Goal: Task Accomplishment & Management: Manage account settings

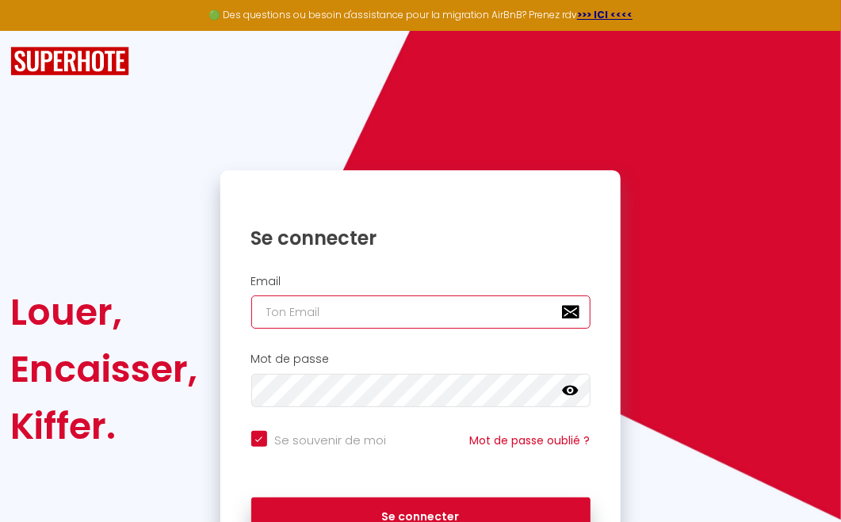
type input "[PERSON_NAME][EMAIL_ADDRESS][DOMAIN_NAME]"
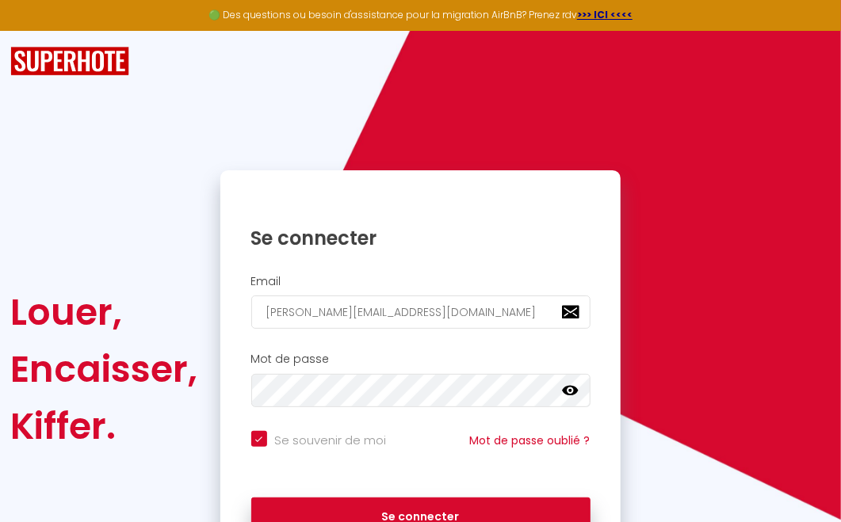
click at [572, 392] on icon at bounding box center [570, 391] width 16 height 10
click at [572, 392] on icon at bounding box center [570, 391] width 16 height 13
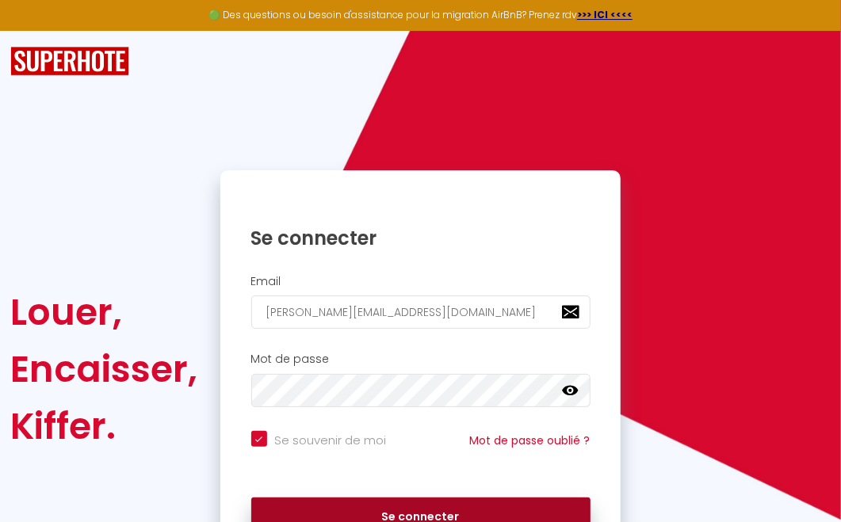
click at [416, 513] on button "Se connecter" at bounding box center [420, 518] width 339 height 40
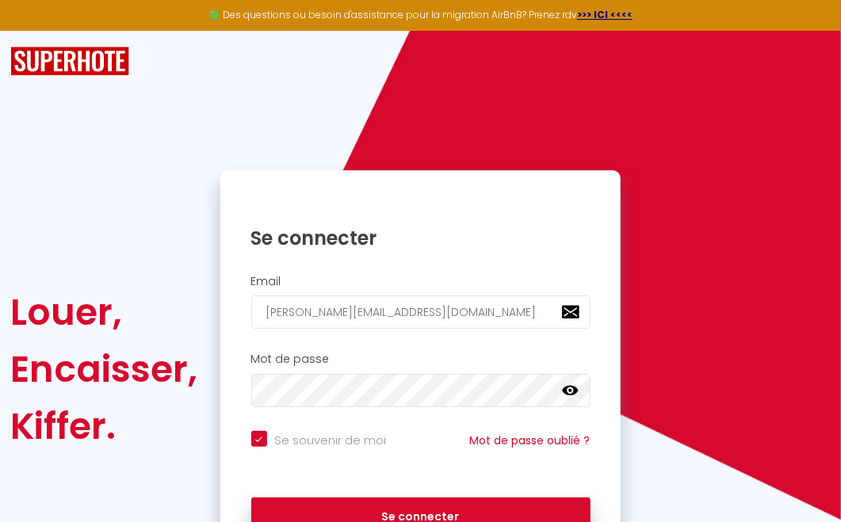
click at [571, 388] on icon at bounding box center [570, 391] width 16 height 16
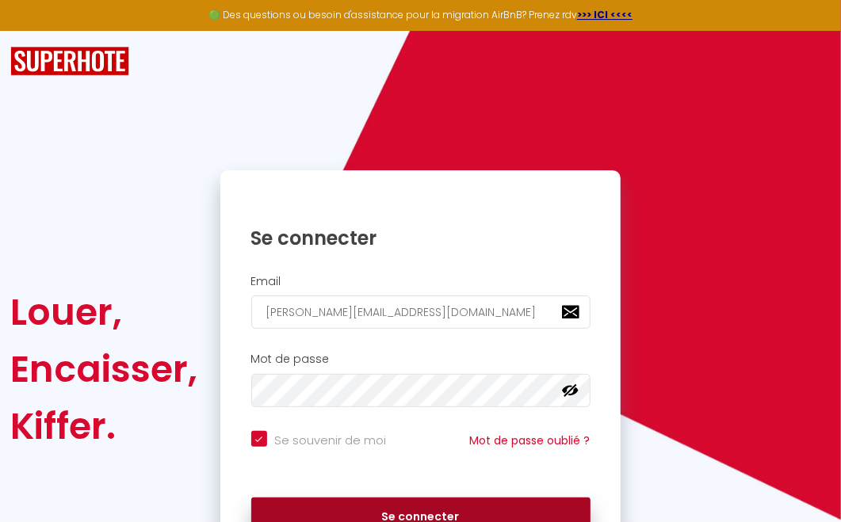
click at [461, 516] on button "Se connecter" at bounding box center [420, 518] width 339 height 40
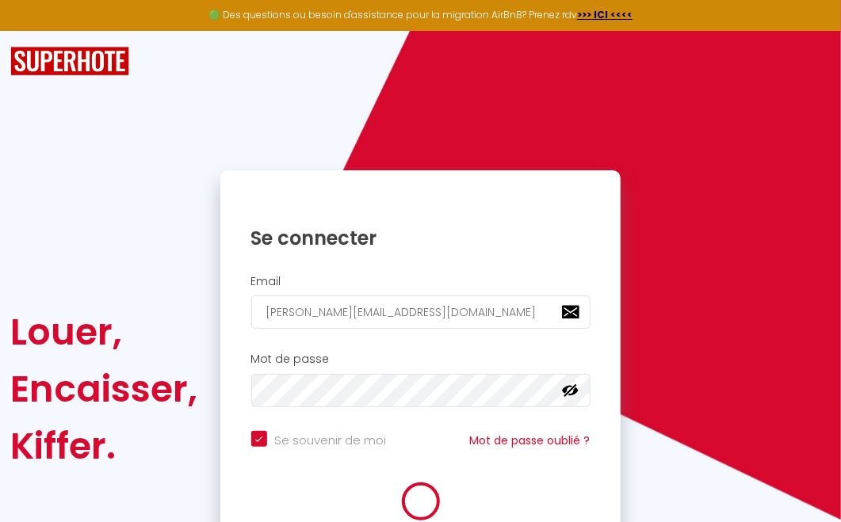
checkbox input "true"
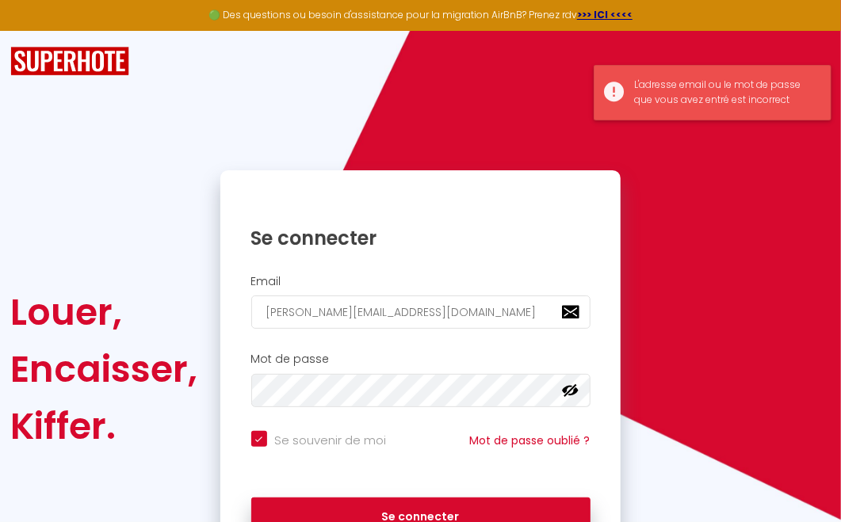
click at [744, 94] on div "L'adresse email ou le mot de passe que vous avez entré est incorrect" at bounding box center [724, 93] width 181 height 30
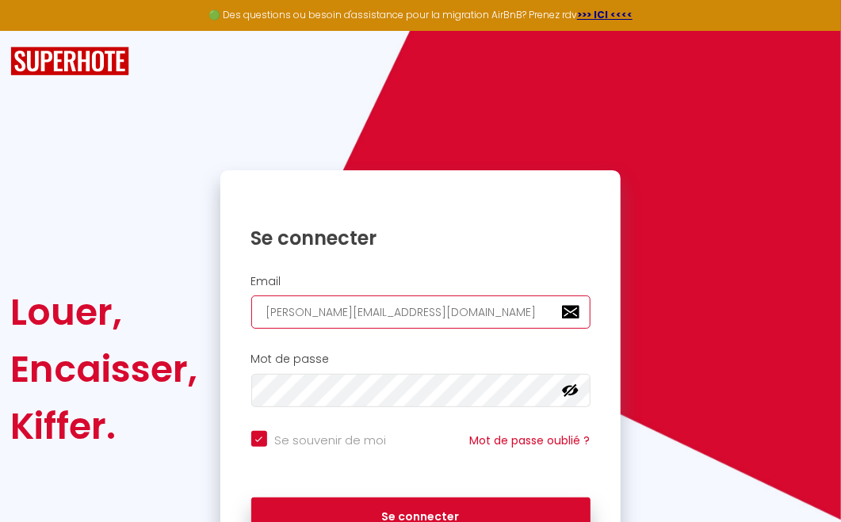
click at [476, 310] on input "[PERSON_NAME][EMAIL_ADDRESS][DOMAIN_NAME]" at bounding box center [420, 312] width 339 height 33
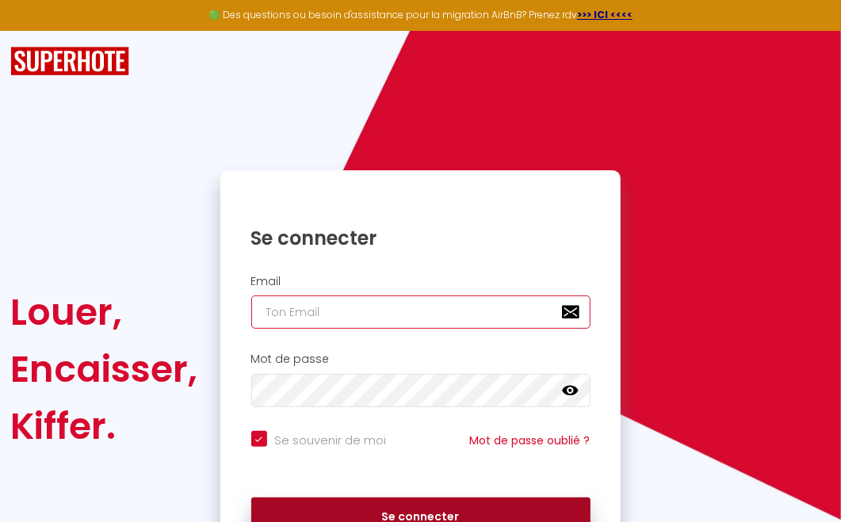
type input "[PERSON_NAME][EMAIL_ADDRESS][DOMAIN_NAME]"
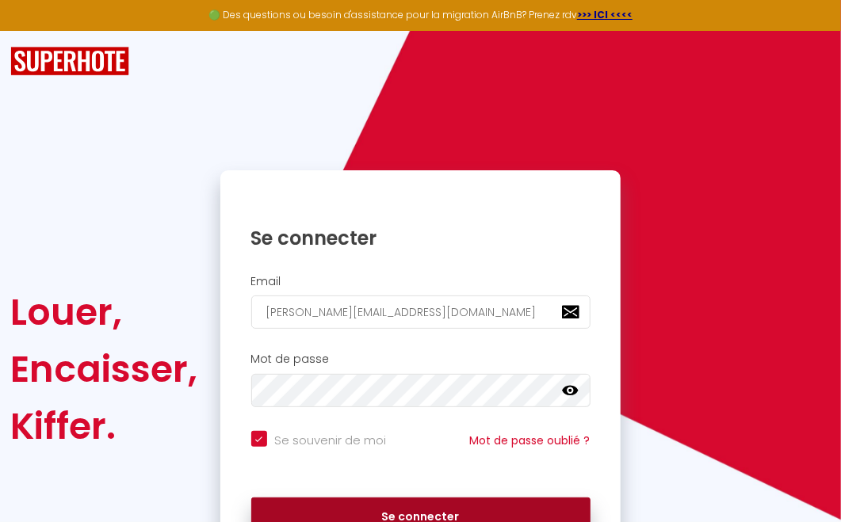
click at [476, 512] on button "Se connecter" at bounding box center [420, 518] width 339 height 40
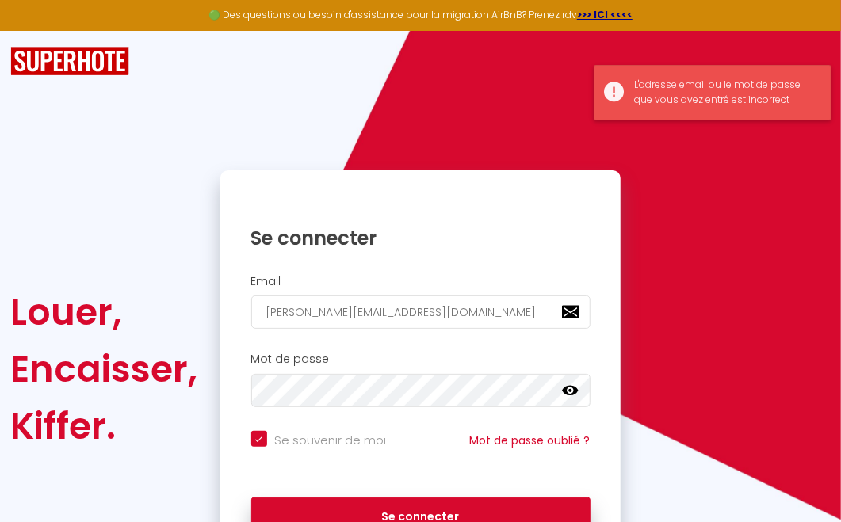
click at [710, 92] on div "L'adresse email ou le mot de passe que vous avez entré est incorrect" at bounding box center [724, 93] width 181 height 30
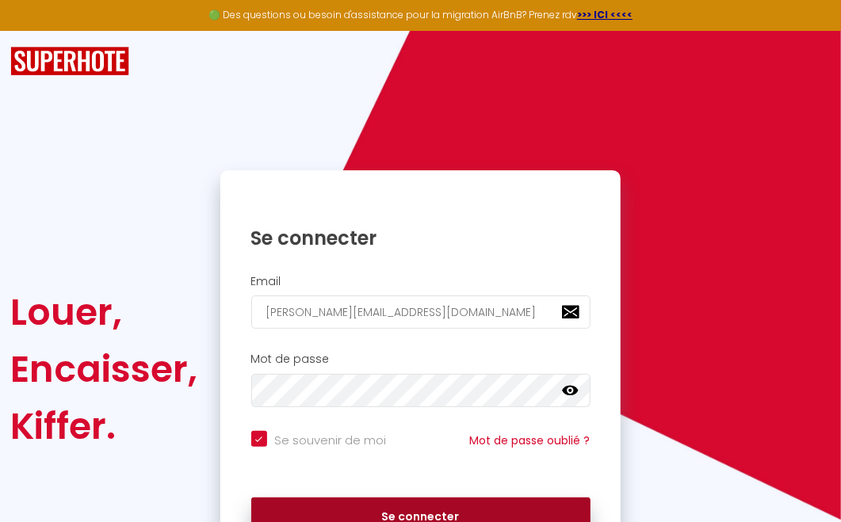
click at [413, 510] on button "Se connecter" at bounding box center [420, 518] width 339 height 40
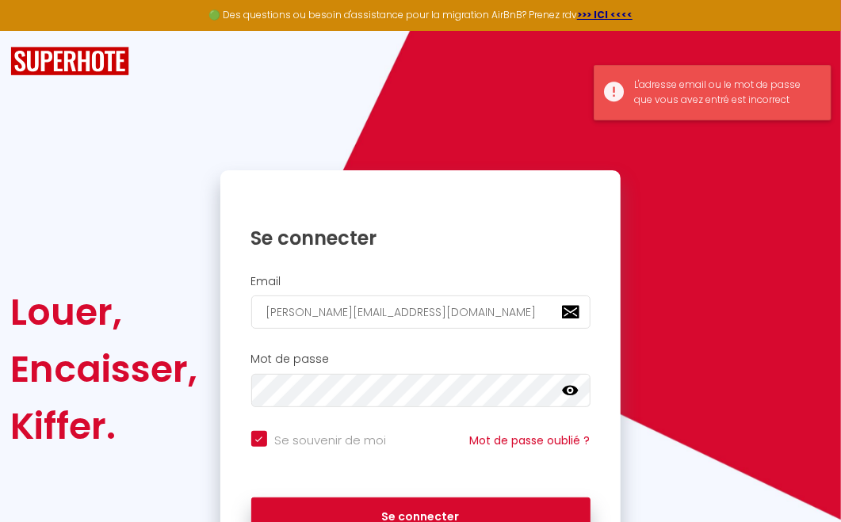
click at [610, 90] on div "L'adresse email ou le mot de passe que vous avez entré est incorrect" at bounding box center [713, 92] width 238 height 55
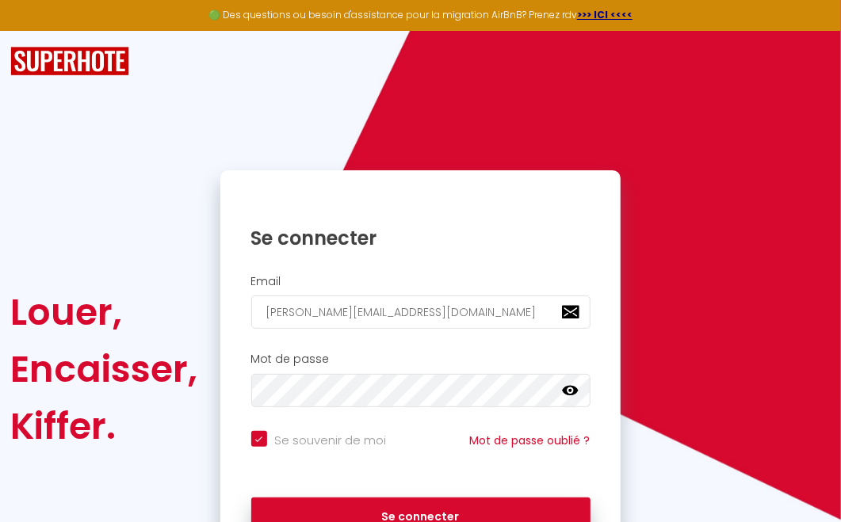
click at [572, 387] on icon at bounding box center [570, 391] width 16 height 16
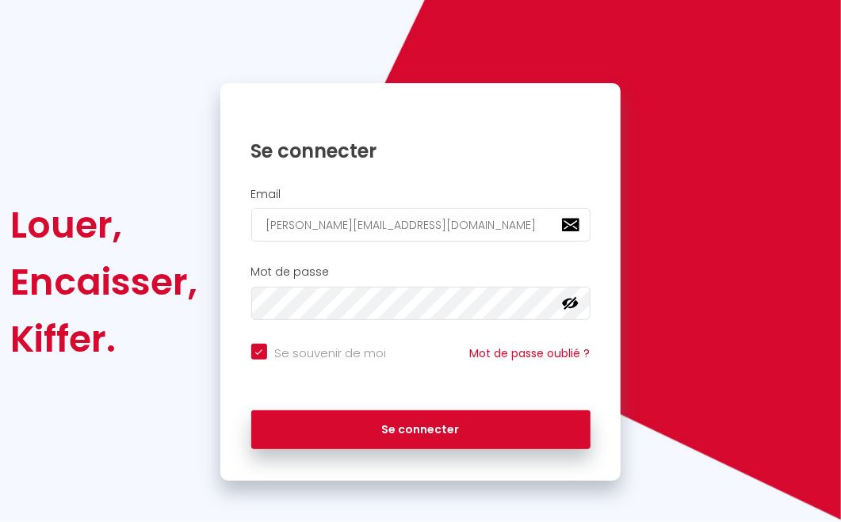
scroll to position [92, 0]
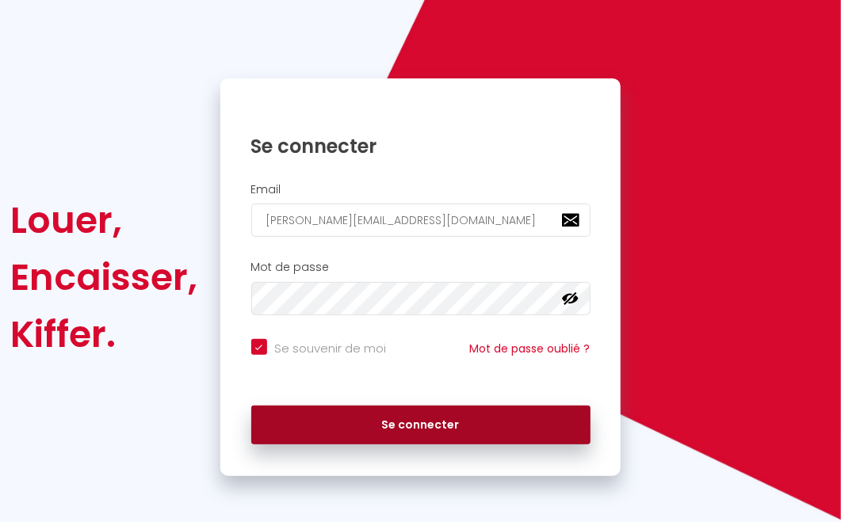
click at [396, 421] on button "Se connecter" at bounding box center [420, 426] width 339 height 40
checkbox input "true"
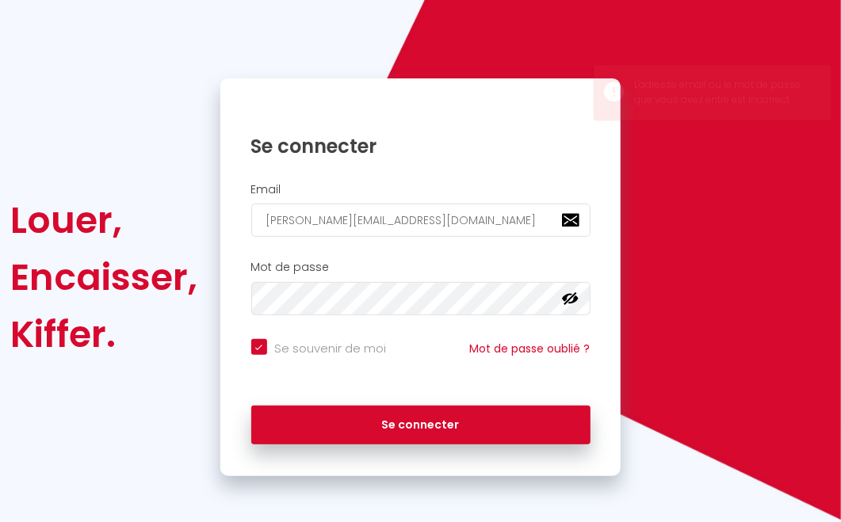
click at [754, 223] on div "Louer, Encaisser, Kiffer. Se connecter Email [PERSON_NAME][EMAIL_ADDRESS][DOMAI…" at bounding box center [420, 277] width 841 height 398
